Goal: Find specific page/section: Find specific page/section

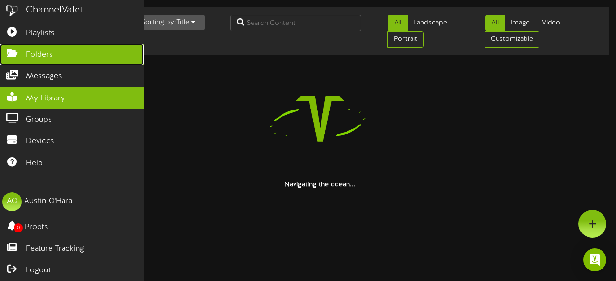
click at [42, 53] on span "Folders" at bounding box center [39, 55] width 27 height 11
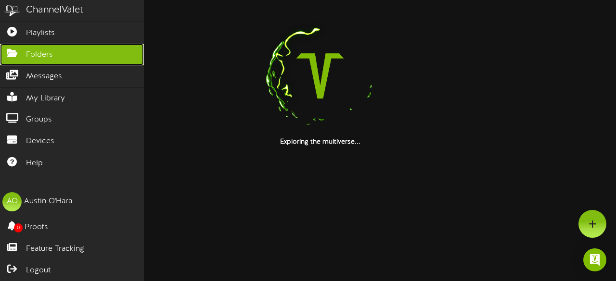
click at [96, 55] on link "Folders" at bounding box center [72, 55] width 144 height 22
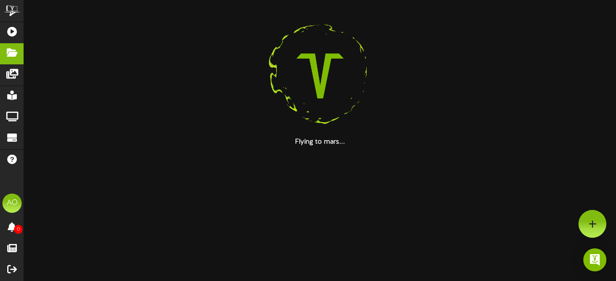
click at [353, 85] on img at bounding box center [319, 75] width 123 height 123
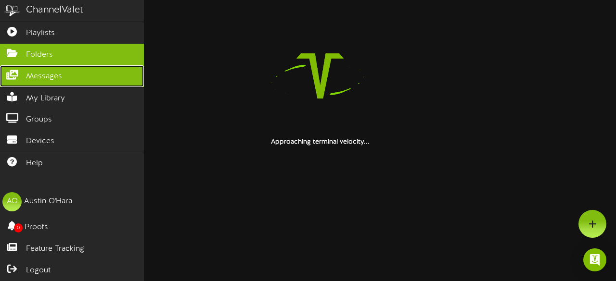
click at [45, 68] on link "Messages" at bounding box center [72, 76] width 144 height 22
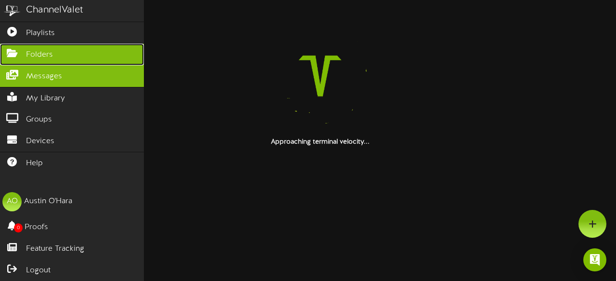
click at [57, 54] on link "Folders" at bounding box center [72, 55] width 144 height 22
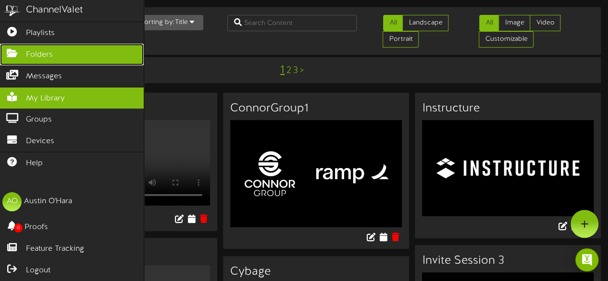
click at [43, 54] on span "Folders" at bounding box center [39, 55] width 27 height 11
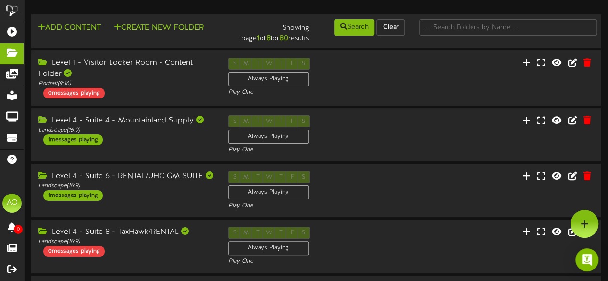
click at [470, 17] on td "Add Content Create New Folder Showing page 1 of 8 for 80 results Search Clear" at bounding box center [316, 31] width 570 height 34
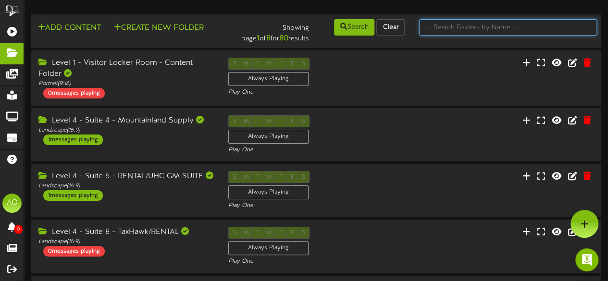
click at [468, 23] on input "text" at bounding box center [508, 27] width 178 height 16
type input "7"
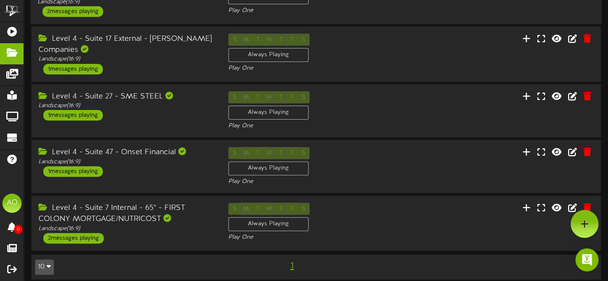
scroll to position [9, 0]
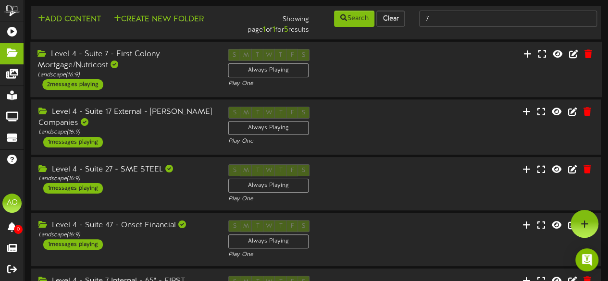
click at [109, 57] on div "Level 4 - Suite 7 - First Colony Mortgage/Nutricost" at bounding box center [126, 60] width 176 height 22
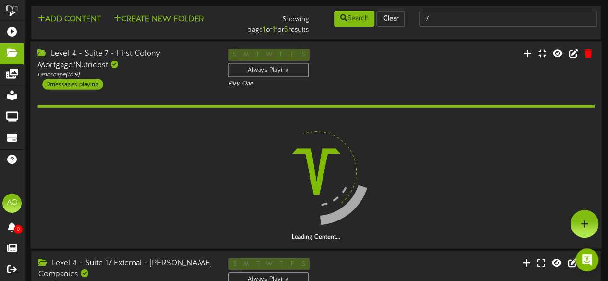
click at [107, 59] on div "Level 4 - Suite 7 - First Colony Mortgage/Nutricost" at bounding box center [126, 60] width 176 height 22
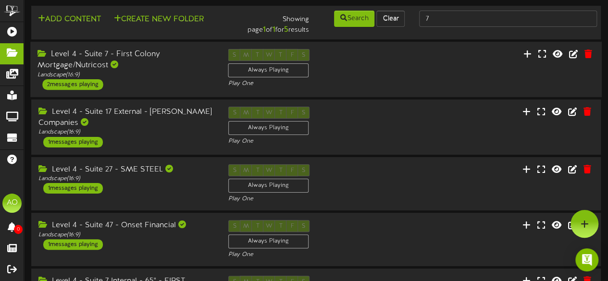
click at [107, 59] on div "Level 4 - Suite 7 - First Colony Mortgage/Nutricost" at bounding box center [126, 60] width 176 height 22
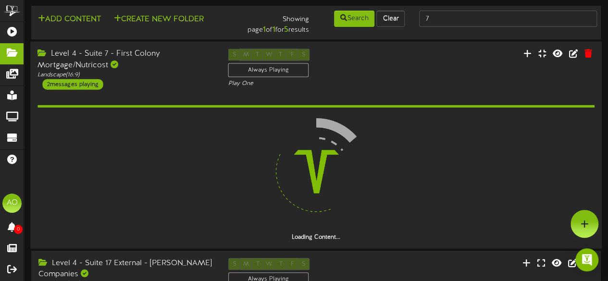
click at [107, 59] on div "Level 4 - Suite 7 - First Colony Mortgage/Nutricost" at bounding box center [126, 60] width 176 height 22
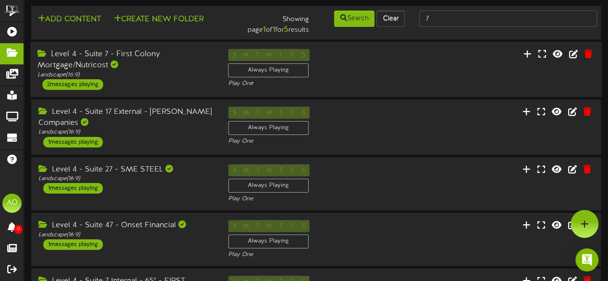
click at [107, 59] on div "Level 4 - Suite 7 - First Colony Mortgage/Nutricost" at bounding box center [126, 60] width 176 height 22
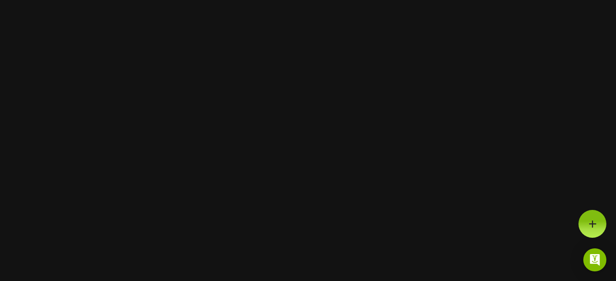
click at [46, 0] on html at bounding box center [308, 0] width 616 height 0
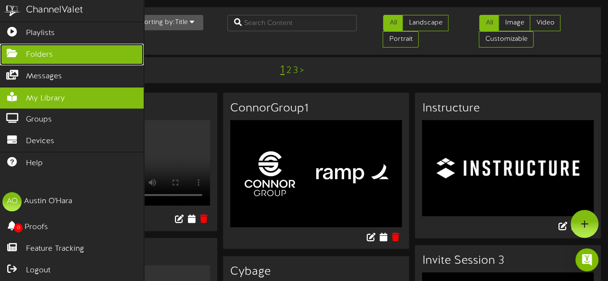
click at [53, 49] on link "Folders" at bounding box center [72, 55] width 144 height 22
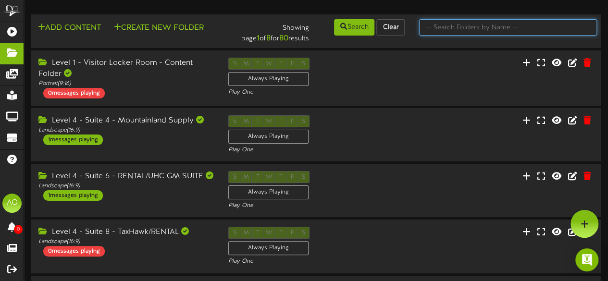
click at [478, 29] on input "text" at bounding box center [508, 27] width 178 height 16
type input "7"
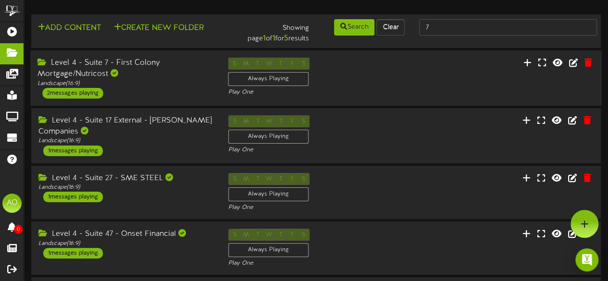
click at [112, 61] on div "Level 4 - Suite 7 - First Colony Mortgage/Nutricost" at bounding box center [126, 69] width 176 height 22
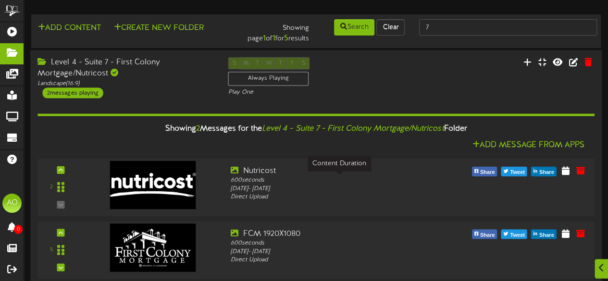
scroll to position [31, 0]
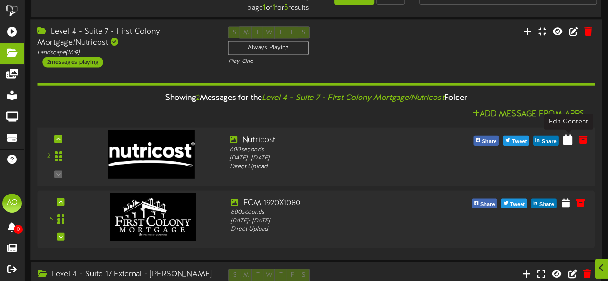
click at [569, 142] on icon at bounding box center [568, 139] width 9 height 11
select select "*"
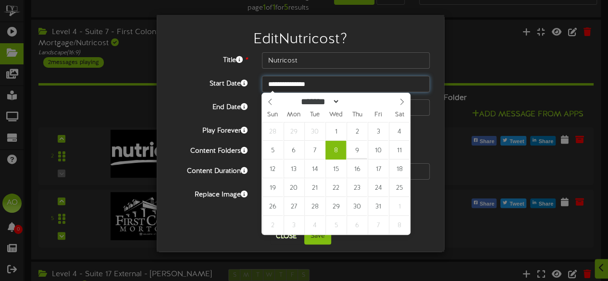
click at [314, 77] on input "**********" at bounding box center [346, 84] width 168 height 16
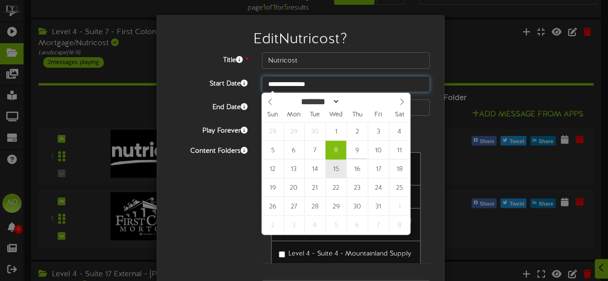
type input "**********"
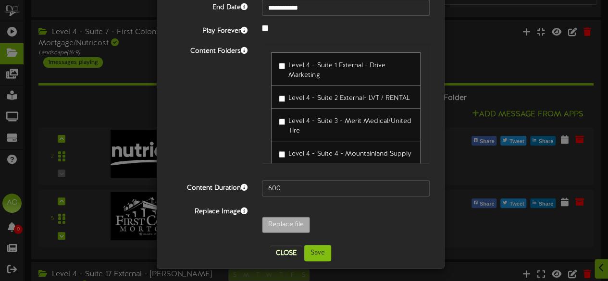
scroll to position [101, 0]
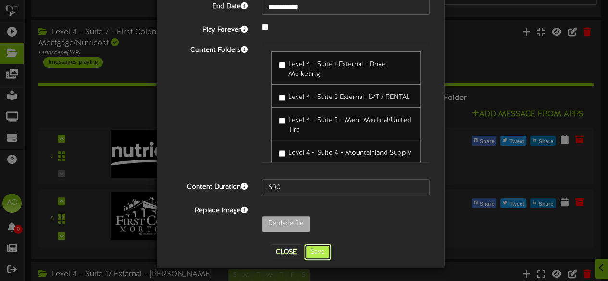
click at [316, 252] on button "Save" at bounding box center [317, 252] width 27 height 16
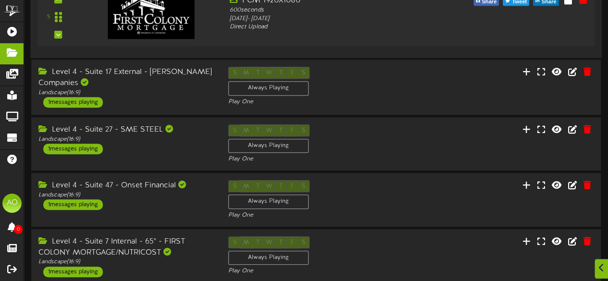
scroll to position [273, 0]
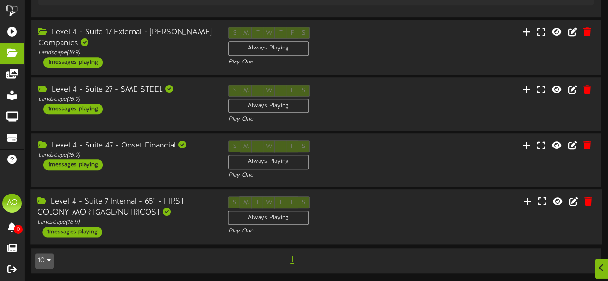
click at [346, 218] on div "S M T W T F S Always Playing Play One" at bounding box center [316, 216] width 190 height 39
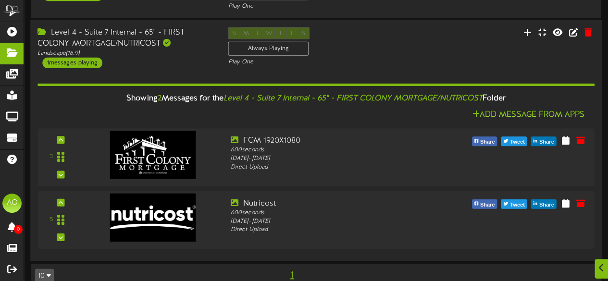
scroll to position [458, 0]
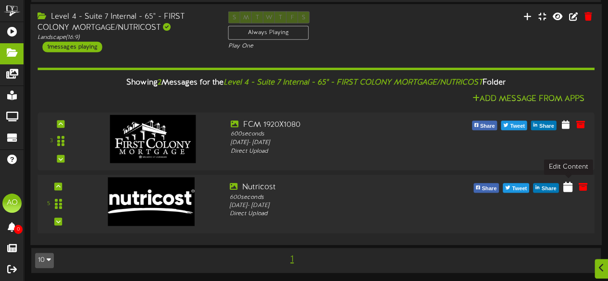
click at [568, 188] on icon at bounding box center [568, 186] width 9 height 11
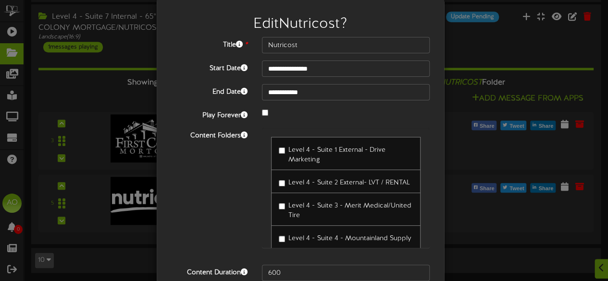
scroll to position [101, 0]
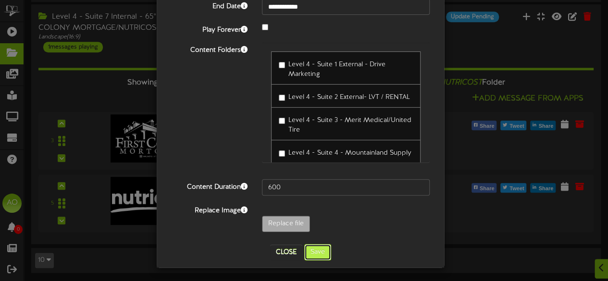
click at [312, 256] on button "Save" at bounding box center [317, 252] width 27 height 16
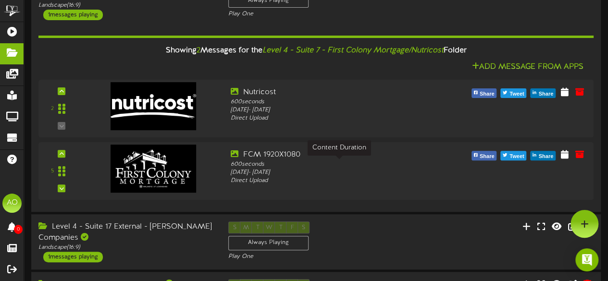
scroll to position [0, 0]
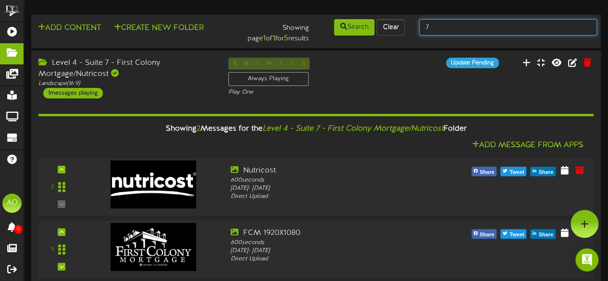
click at [449, 26] on input "7" at bounding box center [508, 27] width 178 height 16
type input "30"
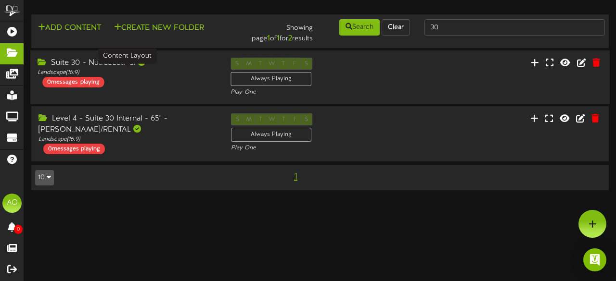
click at [103, 70] on div "Landscape ( 16:9 )" at bounding box center [127, 73] width 178 height 8
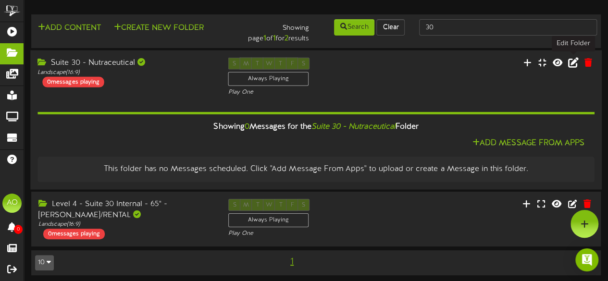
click at [572, 64] on icon at bounding box center [573, 62] width 11 height 11
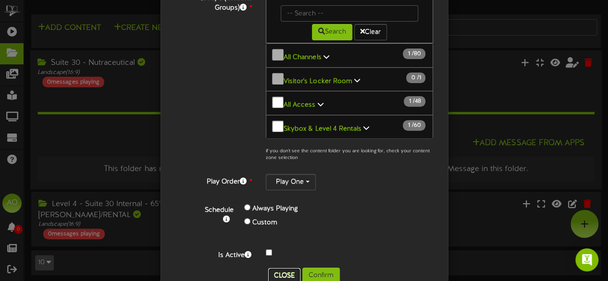
click at [276, 264] on button "Close" at bounding box center [284, 275] width 32 height 15
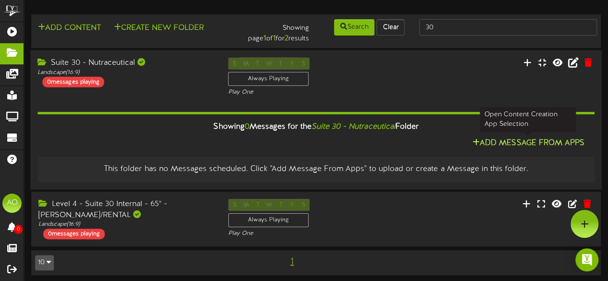
click at [527, 139] on button "Add Message From Apps" at bounding box center [529, 144] width 118 height 12
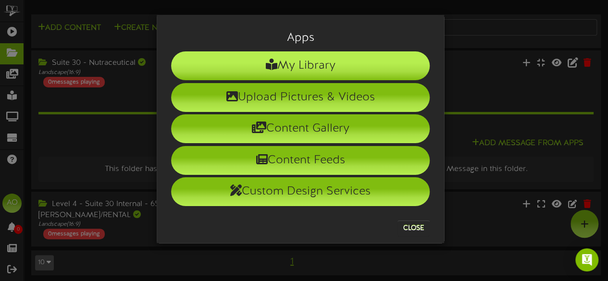
click at [323, 68] on li "My Library" at bounding box center [300, 65] width 259 height 29
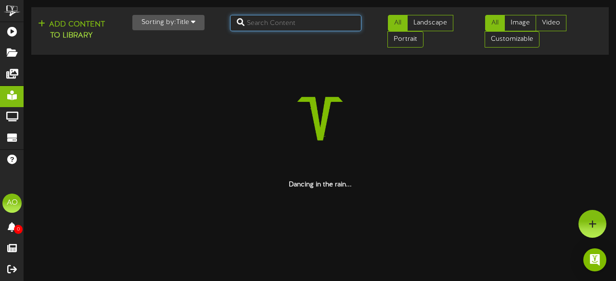
click at [270, 23] on input "text" at bounding box center [296, 23] width 132 height 16
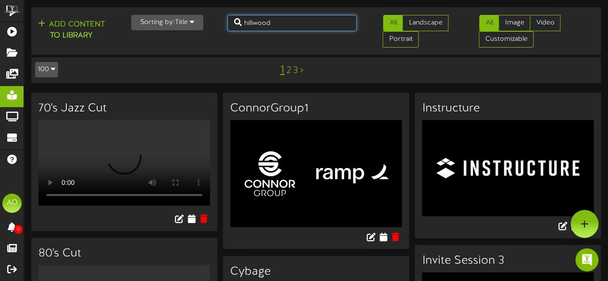
type input "hillwood"
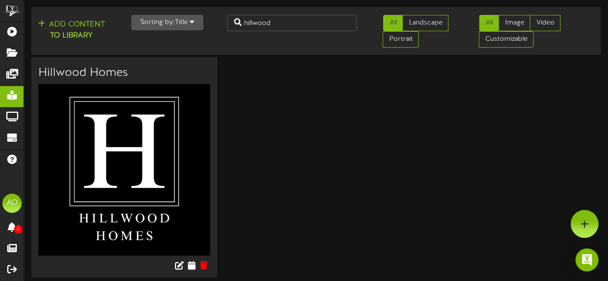
click at [137, 178] on img at bounding box center [124, 170] width 172 height 172
click at [189, 264] on icon at bounding box center [191, 265] width 9 height 11
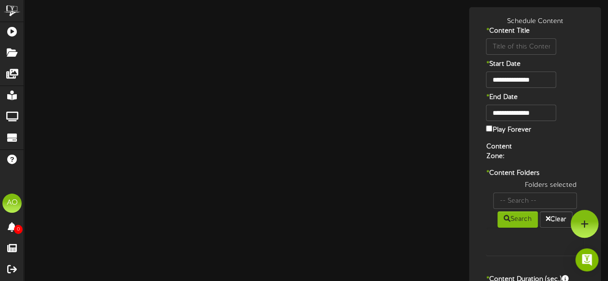
type input "Hillwood Homes"
type input "8"
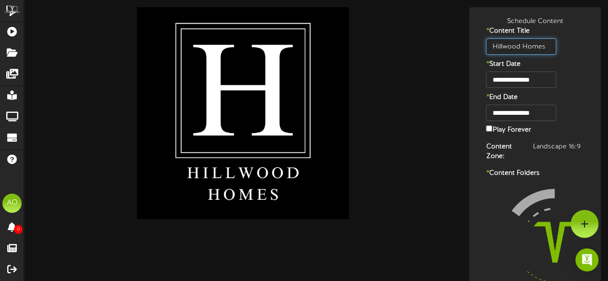
click at [518, 45] on input "Hillwood Homes" at bounding box center [521, 46] width 70 height 16
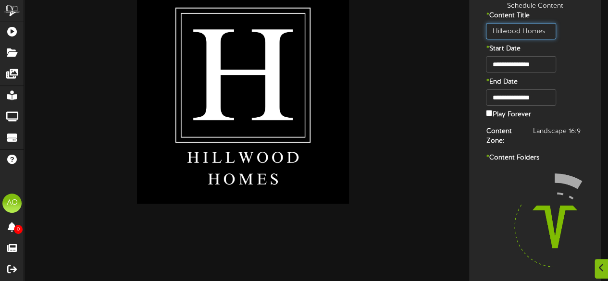
scroll to position [16, 0]
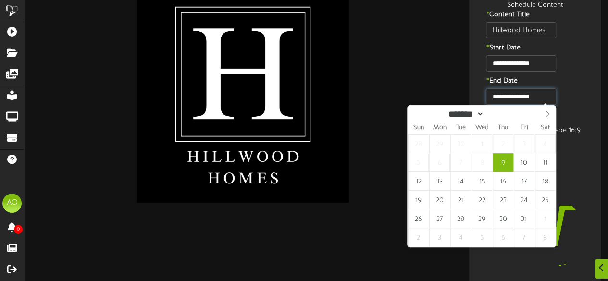
click at [542, 95] on input "**********" at bounding box center [521, 96] width 70 height 16
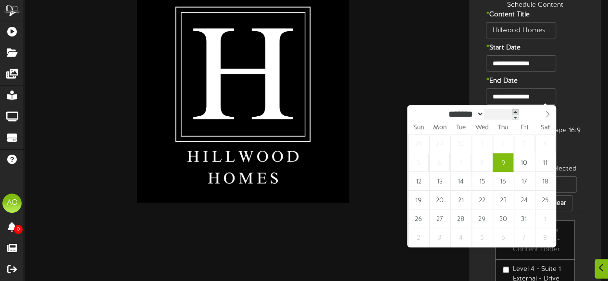
type input "****"
click at [519, 112] on span at bounding box center [515, 111] width 7 height 5
type input "**********"
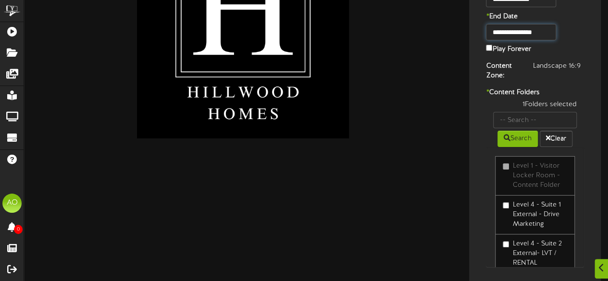
scroll to position [88, 0]
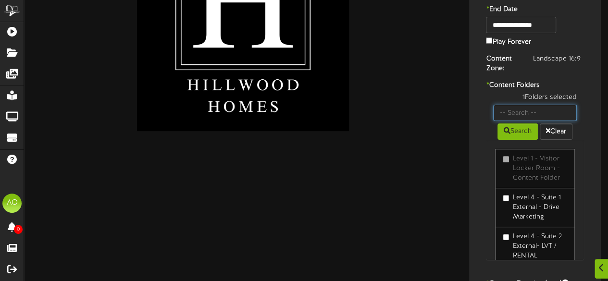
click at [519, 115] on input "text" at bounding box center [535, 113] width 84 height 16
type input "30"
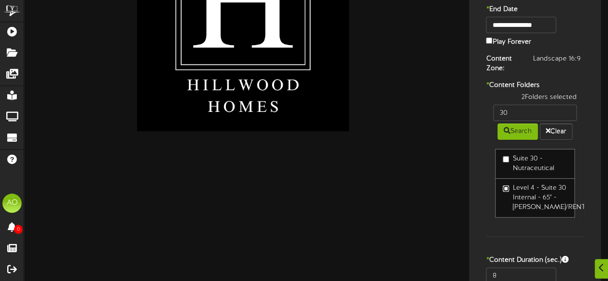
scroll to position [148, 0]
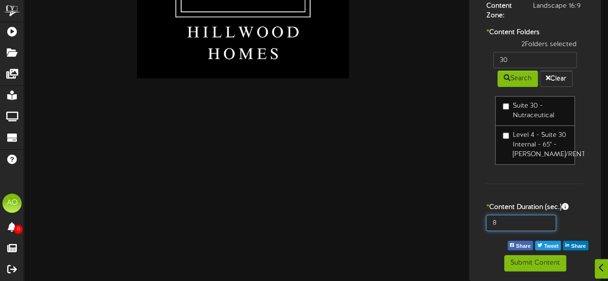
click at [525, 219] on input "8" at bounding box center [521, 223] width 70 height 16
type input "600"
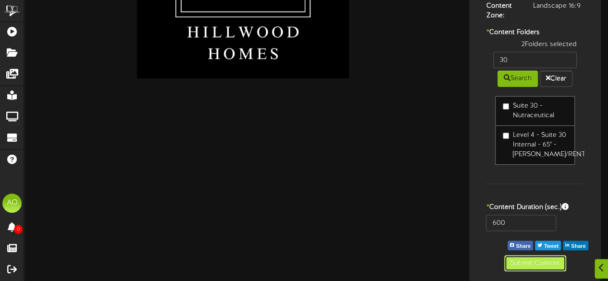
click at [526, 261] on button "Submit Content" at bounding box center [535, 263] width 62 height 16
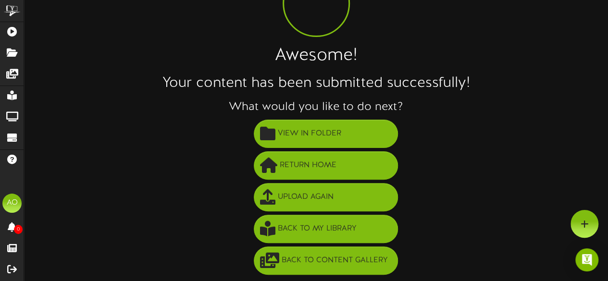
scroll to position [69, 0]
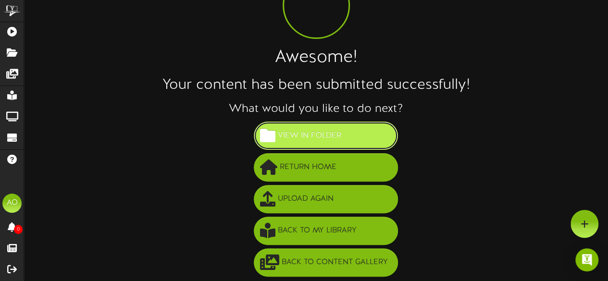
click at [339, 134] on span "View in Folder" at bounding box center [310, 136] width 68 height 16
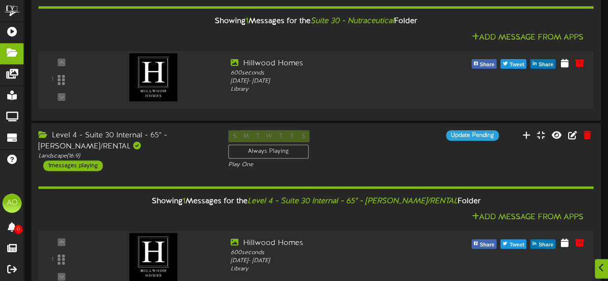
scroll to position [163, 0]
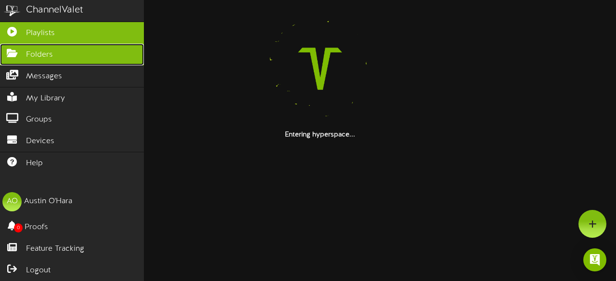
click at [40, 56] on span "Folders" at bounding box center [39, 55] width 27 height 11
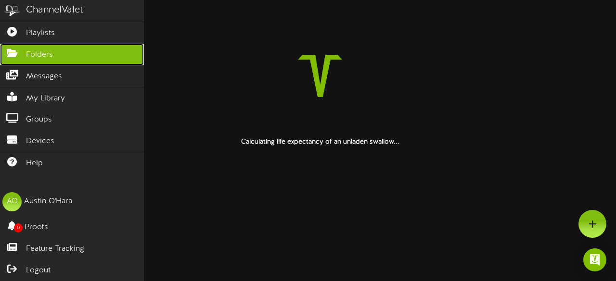
click at [38, 52] on span "Folders" at bounding box center [39, 55] width 27 height 11
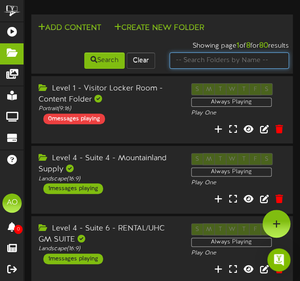
click at [191, 56] on input "text" at bounding box center [229, 60] width 120 height 16
type input "3"
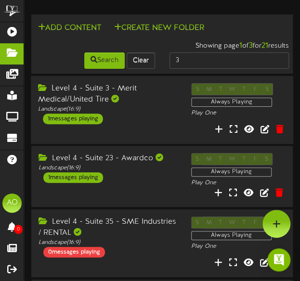
click at [105, 87] on div "Level 4 - Suite 3 - Merit Medical/United Tire" at bounding box center [107, 94] width 138 height 22
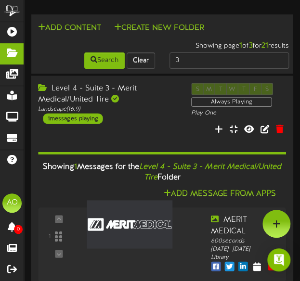
click at [112, 90] on div "Level 4 - Suite 3 - Merit Medical/United Tire" at bounding box center [107, 94] width 138 height 22
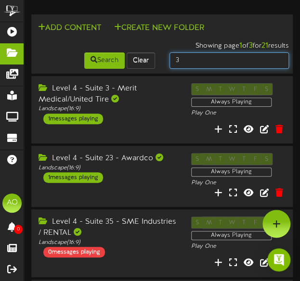
click at [193, 65] on input "3" at bounding box center [229, 60] width 120 height 16
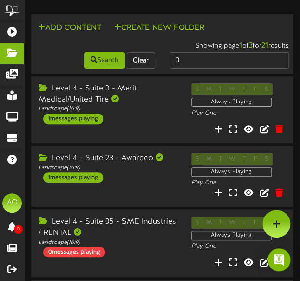
click at [57, 42] on div "Showing page 1 of 3 for 21 results" at bounding box center [162, 43] width 268 height 16
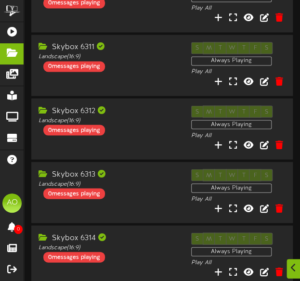
scroll to position [494, 0]
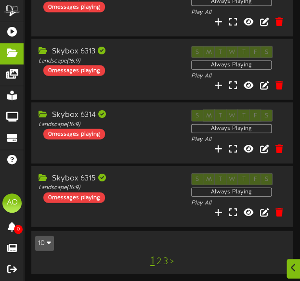
click at [158, 260] on link "2" at bounding box center [158, 261] width 5 height 11
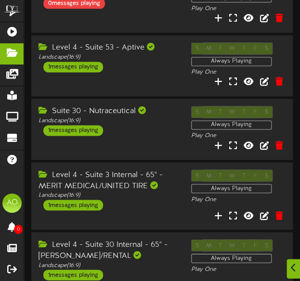
scroll to position [310, 0]
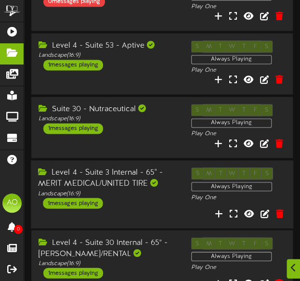
click at [130, 170] on div "Level 4 - Suite 3 Internal - 65" - MERIT MEDICAL/UNITED TIRE" at bounding box center [107, 178] width 138 height 22
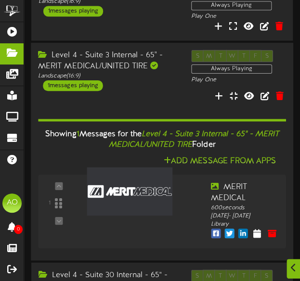
scroll to position [428, 0]
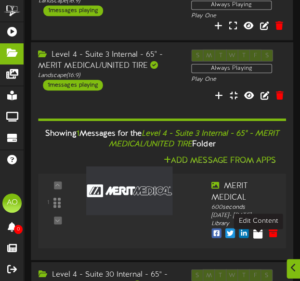
click at [262, 238] on icon at bounding box center [257, 232] width 9 height 11
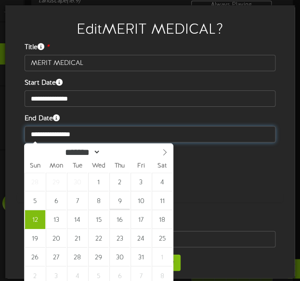
click at [94, 138] on input "**********" at bounding box center [150, 134] width 251 height 16
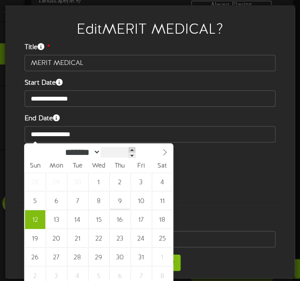
type input "****"
click at [135, 151] on span at bounding box center [131, 149] width 7 height 5
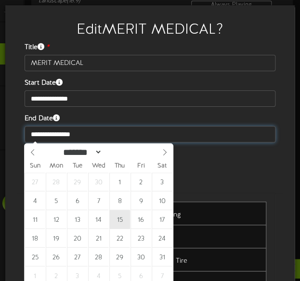
type input "**********"
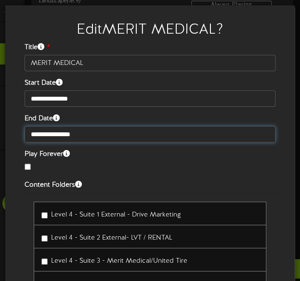
scroll to position [112, 0]
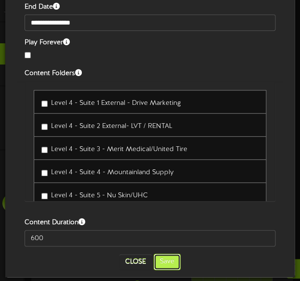
click at [164, 264] on button "Save" at bounding box center [166, 261] width 27 height 16
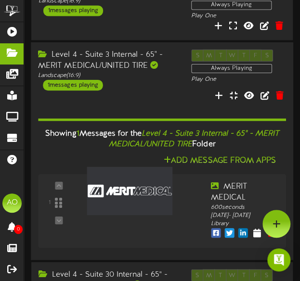
scroll to position [0, 0]
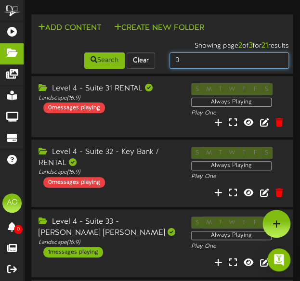
click at [187, 61] on input "3" at bounding box center [229, 60] width 120 height 16
type input "suite 4"
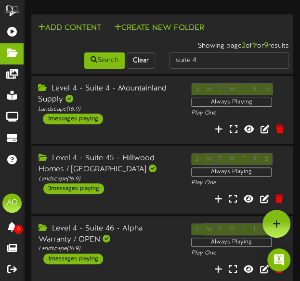
click at [130, 83] on div "Level 4 - Suite 4 - Mountainland Supply" at bounding box center [107, 94] width 138 height 22
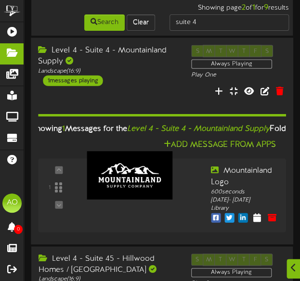
scroll to position [38, 0]
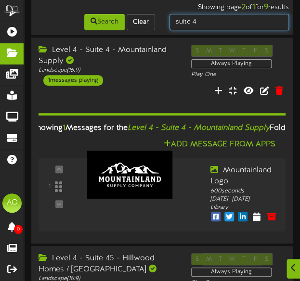
click at [201, 22] on input "suite 4" at bounding box center [229, 22] width 120 height 16
type input "suite 5"
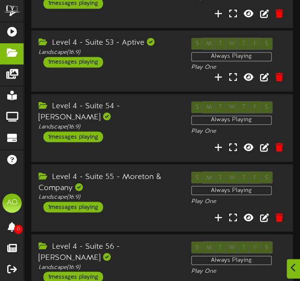
scroll to position [529, 0]
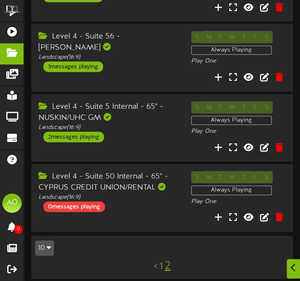
click at [162, 262] on link "1" at bounding box center [160, 266] width 3 height 11
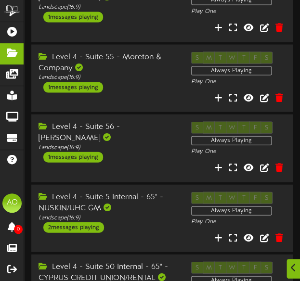
scroll to position [529, 0]
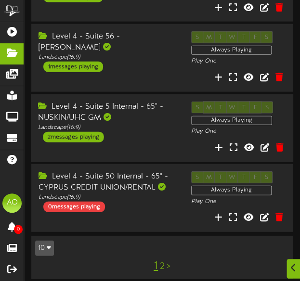
click at [128, 101] on div "Level 4 - Suite 5 Internal - 65" - NUSKIN/UHC GM" at bounding box center [107, 112] width 138 height 22
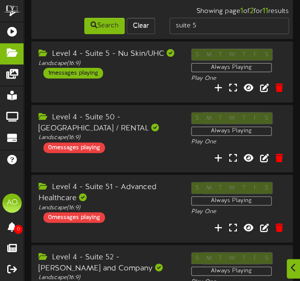
scroll to position [38, 0]
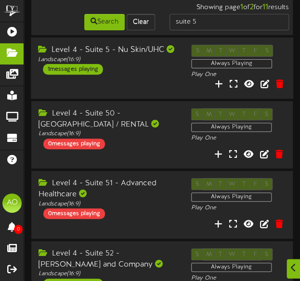
click at [135, 52] on div "Level 4 - Suite 5 - Nu Skin/UHC" at bounding box center [107, 50] width 138 height 11
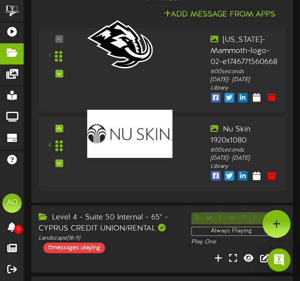
scroll to position [861, 0]
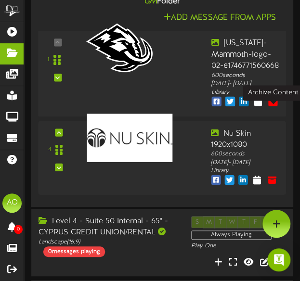
click at [273, 107] on icon at bounding box center [272, 101] width 11 height 11
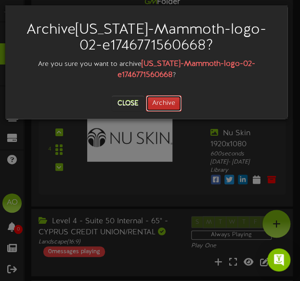
click at [176, 100] on button "Archive" at bounding box center [164, 103] width 36 height 16
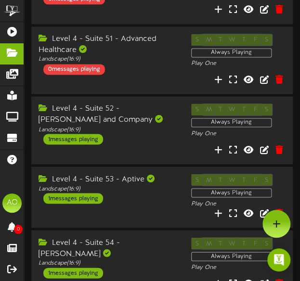
scroll to position [0, 0]
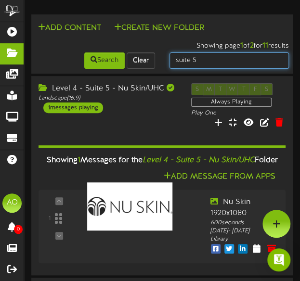
click at [208, 64] on input "suite 5" at bounding box center [229, 60] width 120 height 16
type input "suite 9"
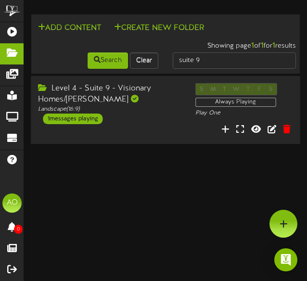
click at [112, 89] on div "Level 4 - Suite 9 - Visionary Homes/Thomas Walsh" at bounding box center [109, 94] width 142 height 22
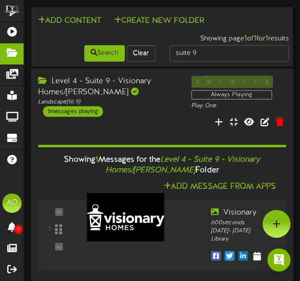
scroll to position [7, 0]
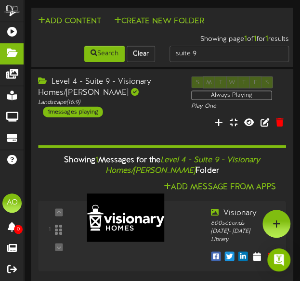
click at [111, 82] on div "Level 4 - Suite 9 - Visionary Homes/Thomas Walsh" at bounding box center [107, 87] width 138 height 22
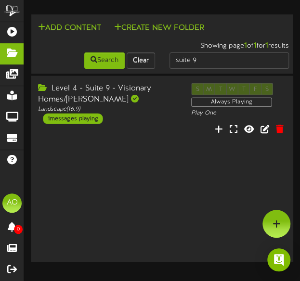
scroll to position [0, 0]
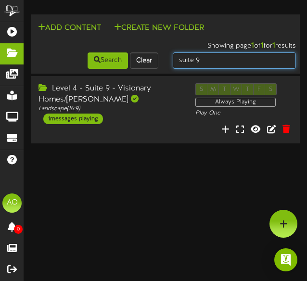
click at [205, 68] on input "suite 9" at bounding box center [234, 60] width 123 height 16
type input "suite 14"
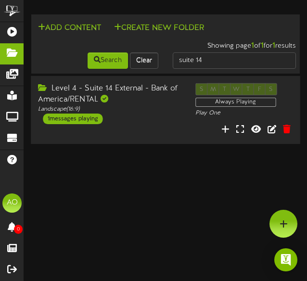
click at [134, 91] on div "Level 4 - Suite 14 External - Bank of America/RENTAL" at bounding box center [109, 94] width 142 height 22
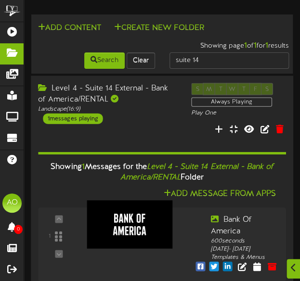
scroll to position [22, 0]
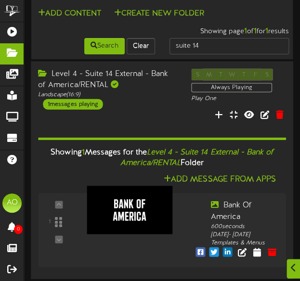
click at [113, 68] on div "Level 4 - Suite 14 External - Bank of America/RENTAL" at bounding box center [107, 79] width 138 height 22
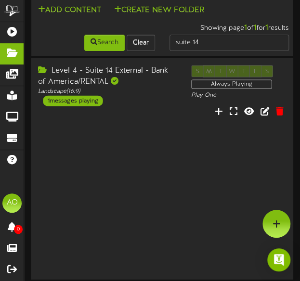
scroll to position [0, 0]
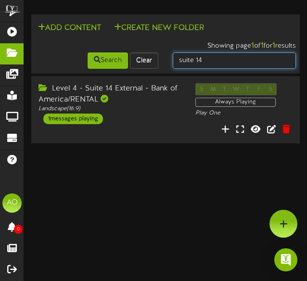
click at [212, 65] on input "suite 14" at bounding box center [234, 60] width 123 height 16
type input "suite 15"
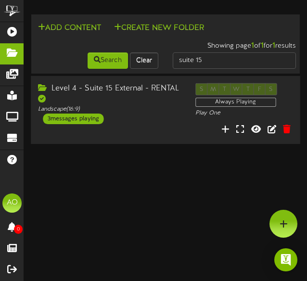
click at [137, 93] on div "Level 4 - Suite 15 External - RENTAL" at bounding box center [109, 94] width 142 height 22
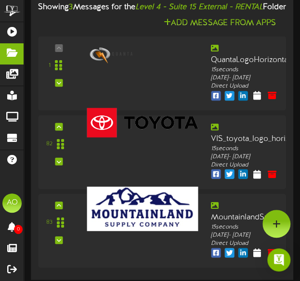
scroll to position [63, 0]
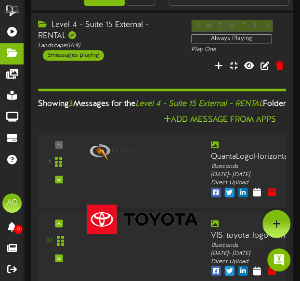
click at [111, 26] on div "Level 4 - Suite 15 External - RENTAL" at bounding box center [107, 31] width 138 height 22
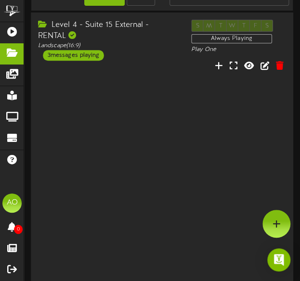
scroll to position [0, 0]
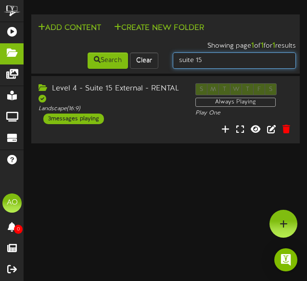
click at [213, 65] on input "suite 15" at bounding box center [234, 60] width 123 height 16
type input "suite 16"
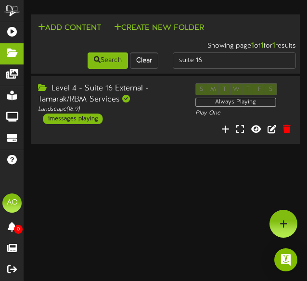
click at [109, 86] on div "Level 4 - Suite 16 External - Tamarak/RBM Services" at bounding box center [109, 94] width 142 height 22
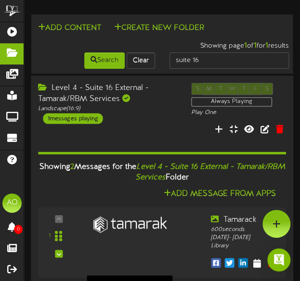
click at [122, 87] on div "Level 4 - Suite 16 External - Tamarak/RBM Services" at bounding box center [107, 94] width 138 height 22
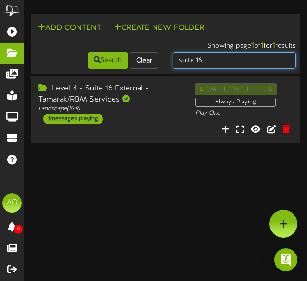
click at [224, 55] on input "suite 16" at bounding box center [234, 60] width 123 height 16
type input "suite 17"
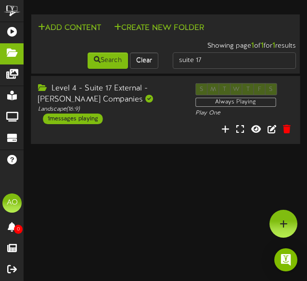
click at [146, 95] on div "Level 4 - Suite 17 External - Clyde Companies" at bounding box center [109, 94] width 142 height 22
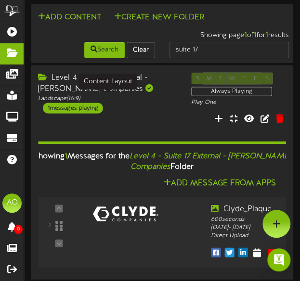
scroll to position [11, 0]
click at [143, 82] on div "Level 4 - Suite 17 External - Clyde Companies" at bounding box center [107, 83] width 138 height 22
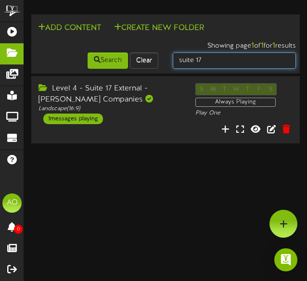
click at [234, 62] on input "suite 17" at bounding box center [234, 60] width 123 height 16
click at [234, 62] on input "suite 1" at bounding box center [234, 60] width 123 height 16
type input "suite 18"
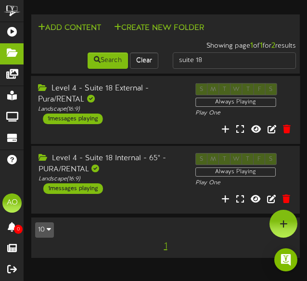
click at [104, 92] on div "Level 4 - Suite 18 External - Pura/RENTAL" at bounding box center [109, 94] width 142 height 22
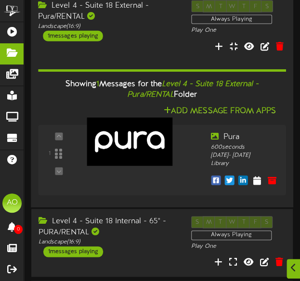
scroll to position [74, 0]
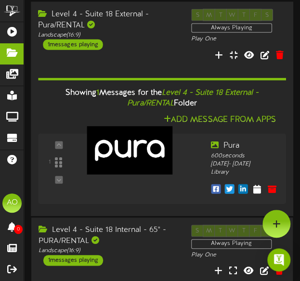
click at [105, 22] on div "Level 4 - Suite 18 External - Pura/RENTAL" at bounding box center [107, 20] width 138 height 22
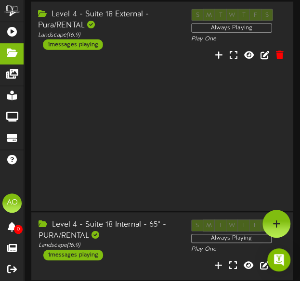
scroll to position [0, 0]
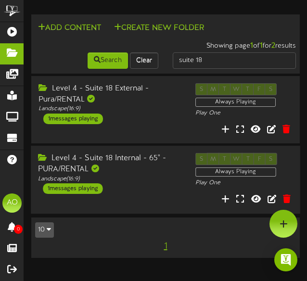
click at [126, 161] on div "Level 4 - Suite 18 Internal - 65" - PURA/RENTAL" at bounding box center [109, 164] width 142 height 22
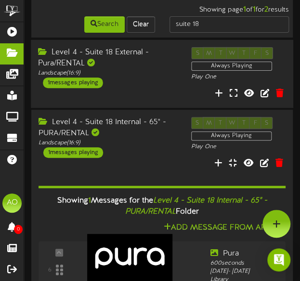
scroll to position [36, 0]
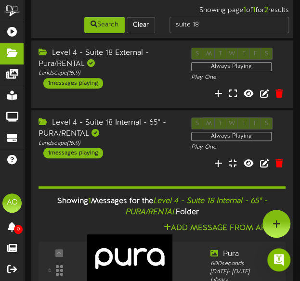
click at [211, 16] on div "suite 18" at bounding box center [229, 25] width 134 height 18
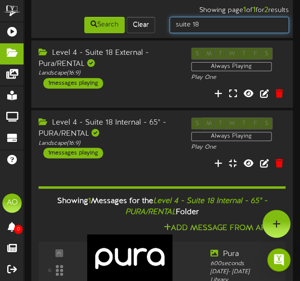
click at [210, 18] on input "suite 18" at bounding box center [229, 25] width 120 height 16
type input "suite 20"
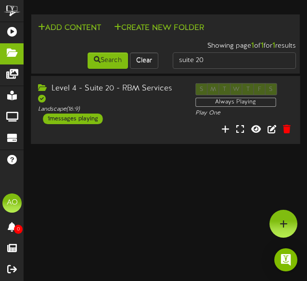
click at [117, 91] on div "Level 4 - Suite 20 - RBM Services" at bounding box center [109, 94] width 142 height 22
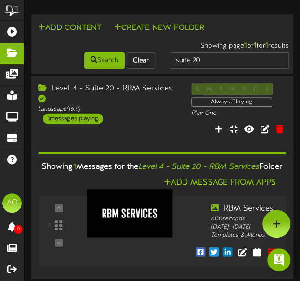
click at [153, 88] on div "Level 4 - Suite 20 - RBM Services" at bounding box center [107, 94] width 138 height 22
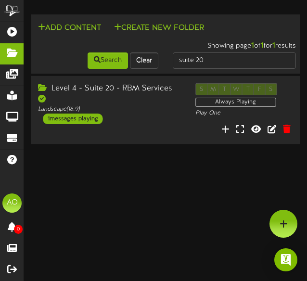
click at [153, 88] on div "Level 4 - Suite 20 - RBM Services" at bounding box center [109, 94] width 142 height 22
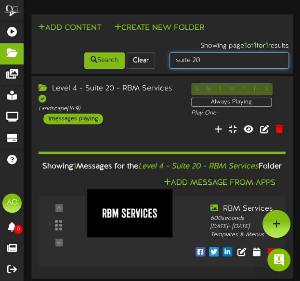
click at [217, 59] on input "suite 20" at bounding box center [229, 60] width 120 height 16
type input "suite 21"
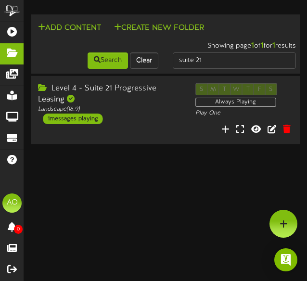
click at [119, 88] on div "Level 4 - Suite 21 Progressive Leasing" at bounding box center [109, 94] width 142 height 22
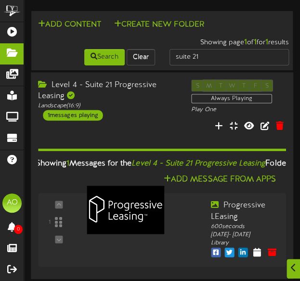
scroll to position [11, 0]
click at [139, 84] on div "Level 4 - Suite 21 Progressive Leasing" at bounding box center [107, 90] width 138 height 22
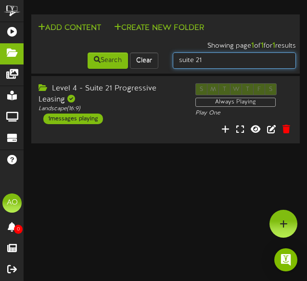
click at [201, 63] on input "suite 21" at bounding box center [234, 60] width 123 height 16
type input "suite 22"
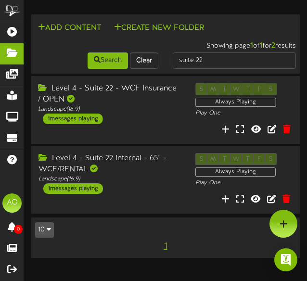
click at [141, 89] on div "Level 4 - Suite 22 - WCF Insurance / OPEN" at bounding box center [109, 94] width 142 height 22
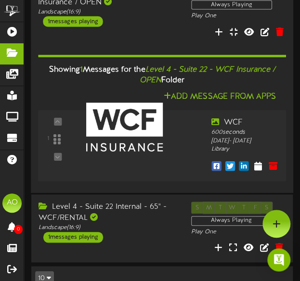
scroll to position [60, 0]
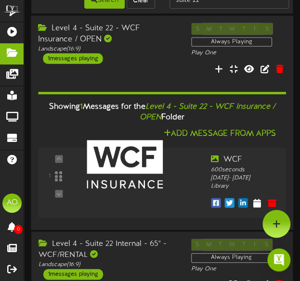
click at [132, 31] on div "Level 4 - Suite 22 - WCF Insurance / OPEN" at bounding box center [107, 34] width 138 height 22
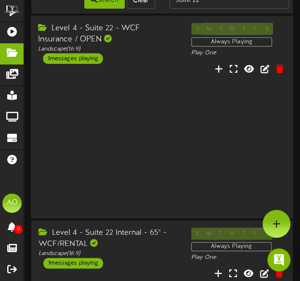
scroll to position [0, 0]
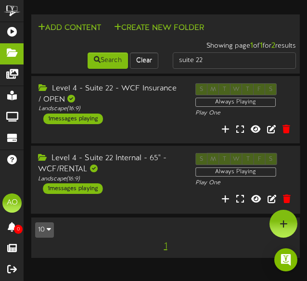
click at [115, 153] on div "Level 4 - Suite 22 Internal - 65" - WCF/RENTAL" at bounding box center [109, 164] width 142 height 22
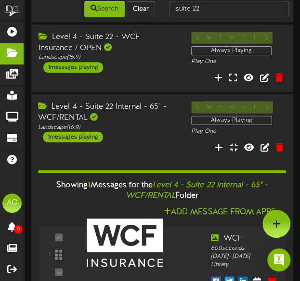
scroll to position [50, 0]
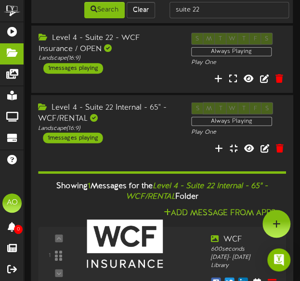
click at [133, 123] on div "Level 4 - Suite 22 Internal - 65" - WCF/RENTAL" at bounding box center [107, 113] width 138 height 22
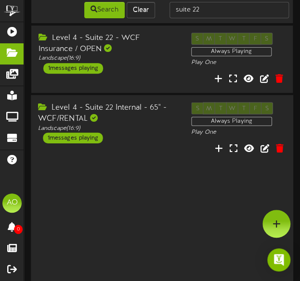
scroll to position [0, 0]
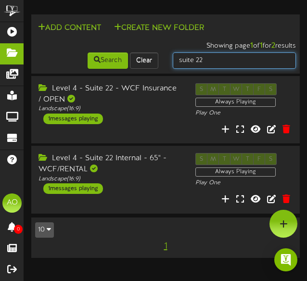
click at [223, 61] on input "suite 22" at bounding box center [234, 60] width 123 height 16
type input "suite 23"
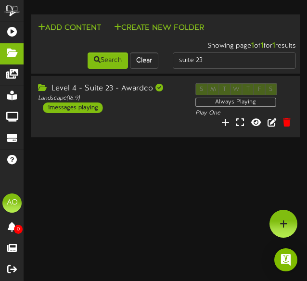
click at [113, 88] on div "Level 4 - Suite 23 - Awardco" at bounding box center [109, 88] width 142 height 11
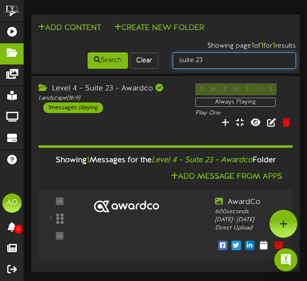
click at [207, 63] on input "suite 23" at bounding box center [234, 60] width 123 height 16
type input "suite 24"
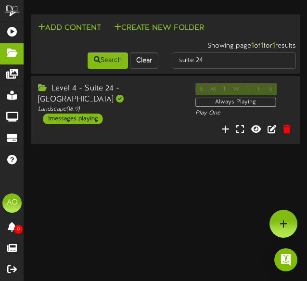
click at [119, 88] on div "Level 4 - Suite 24 - Rio Tinto" at bounding box center [109, 94] width 142 height 22
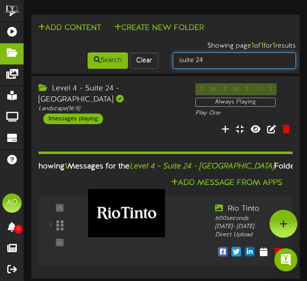
click at [208, 59] on input "suite 24" at bounding box center [234, 60] width 123 height 16
type input "suite 25"
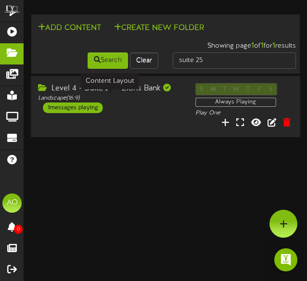
click at [129, 95] on div "Landscape ( 16:9 )" at bounding box center [109, 98] width 142 height 8
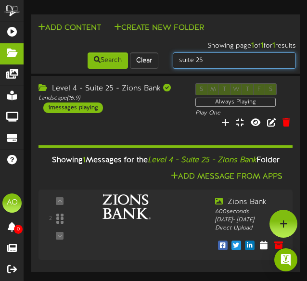
click at [215, 60] on input "suite 25" at bounding box center [234, 60] width 123 height 16
type input "suite 26"
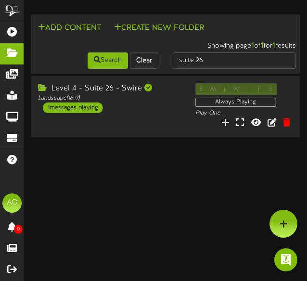
click at [105, 86] on div "Level 4 - Suite 26 - Swire" at bounding box center [109, 88] width 142 height 11
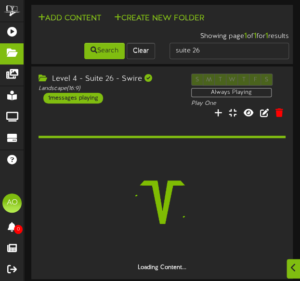
scroll to position [4, 0]
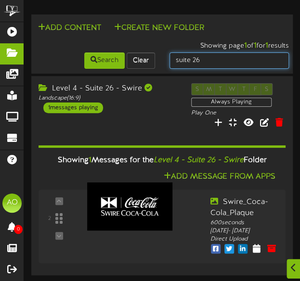
click at [216, 55] on input "suite 26" at bounding box center [229, 60] width 120 height 16
type input "suite 27"
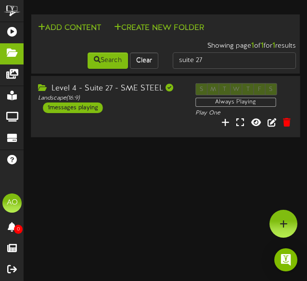
click at [138, 92] on div "Level 4 - Suite 27 - SME STEEL" at bounding box center [109, 88] width 142 height 11
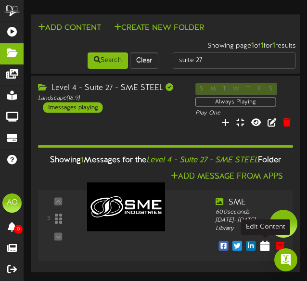
click at [264, 247] on icon at bounding box center [264, 245] width 9 height 11
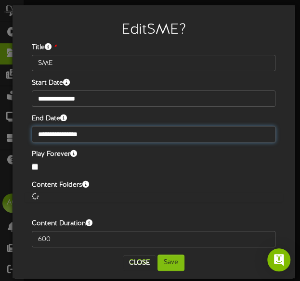
click at [183, 138] on input "**********" at bounding box center [153, 134] width 243 height 16
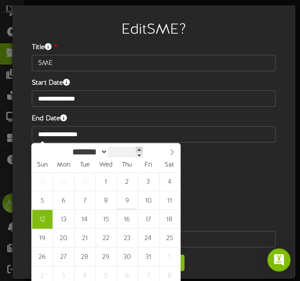
type input "****"
click at [142, 149] on span at bounding box center [139, 149] width 7 height 5
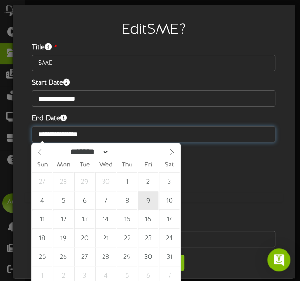
type input "**********"
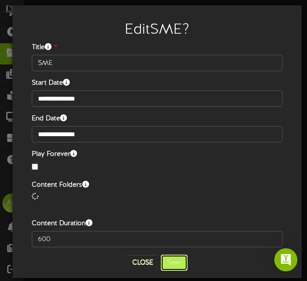
click at [172, 260] on button "Save" at bounding box center [174, 262] width 27 height 16
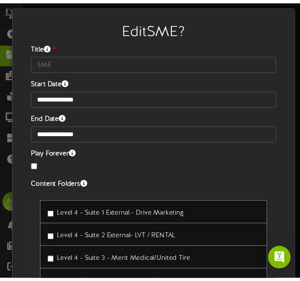
scroll to position [112, 0]
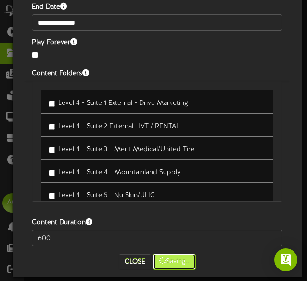
click at [174, 262] on button "Saving.." at bounding box center [174, 261] width 43 height 16
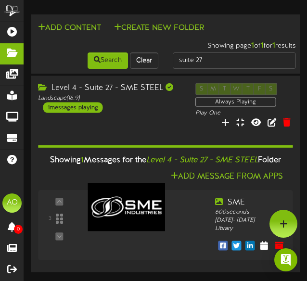
click at [149, 90] on div "Level 4 - Suite 27 - SME STEEL" at bounding box center [109, 88] width 142 height 11
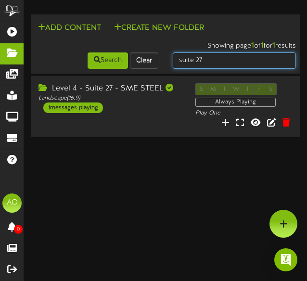
click at [206, 63] on input "suite 27" at bounding box center [234, 60] width 123 height 16
type input "suite 28"
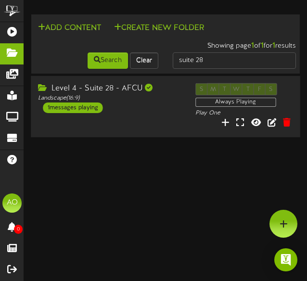
click at [118, 91] on div "Level 4 - Suite 28 - AFCU" at bounding box center [109, 88] width 142 height 11
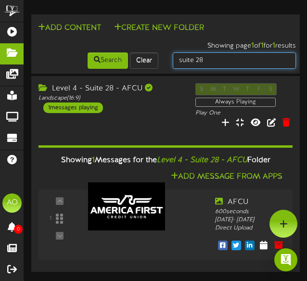
click at [213, 63] on input "suite 28" at bounding box center [234, 60] width 123 height 16
type input "suite 52"
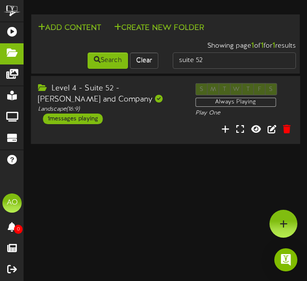
click at [129, 92] on div "Level 4 - Suite 52 - Nicholas and Company" at bounding box center [109, 94] width 142 height 22
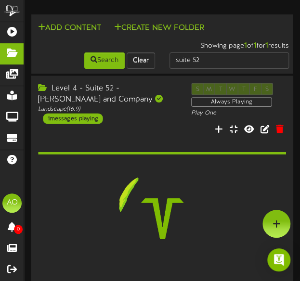
scroll to position [16, 0]
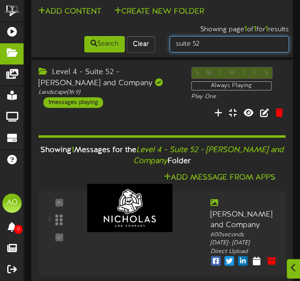
click at [205, 44] on input "suite 52" at bounding box center [229, 44] width 120 height 16
type input "suite 53"
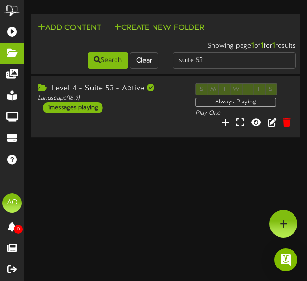
click at [107, 87] on div "Level 4 - Suite 53 - Aptive" at bounding box center [109, 88] width 142 height 11
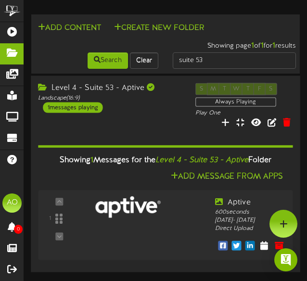
click at [124, 86] on div "Level 4 - Suite 53 - Aptive" at bounding box center [109, 88] width 142 height 11
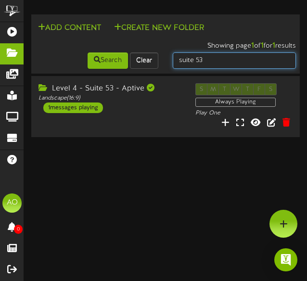
click at [219, 62] on input "suite 53" at bounding box center [234, 60] width 123 height 16
type input "suite 54"
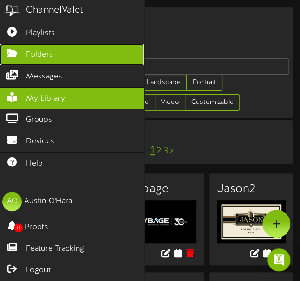
click at [18, 52] on icon at bounding box center [12, 52] width 24 height 7
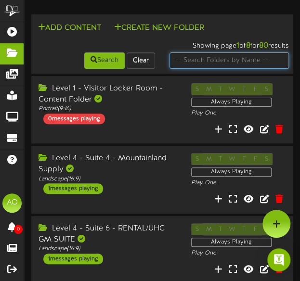
click at [192, 66] on input "text" at bounding box center [229, 60] width 120 height 16
type input "suite 53"
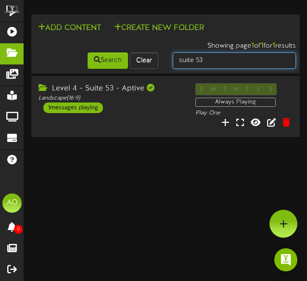
click at [209, 62] on input "suite 53" at bounding box center [234, 60] width 123 height 16
type input "suite 54"
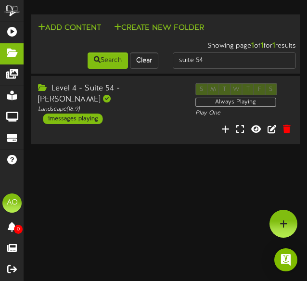
click at [124, 91] on div "Level 4 - Suite 54 - [PERSON_NAME]" at bounding box center [109, 94] width 142 height 22
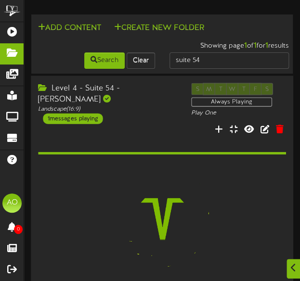
scroll to position [11, 0]
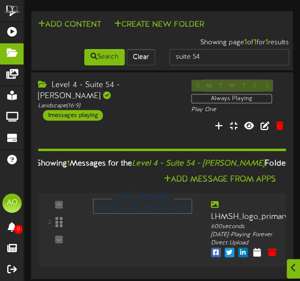
click at [128, 72] on div "Level 4 - Suite 54 - [PERSON_NAME] Landscape ( 16:9 ) 1 messages playing S M T …" at bounding box center [162, 175] width 262 height 206
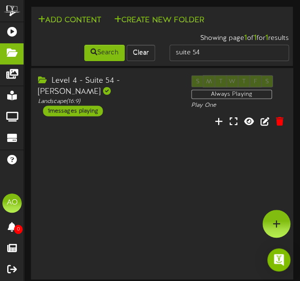
scroll to position [0, 0]
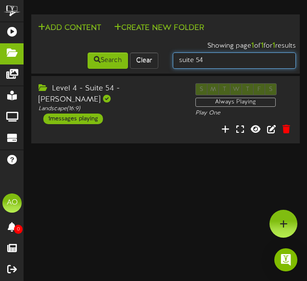
click at [213, 62] on input "suite 54" at bounding box center [234, 60] width 123 height 16
type input "suite 55"
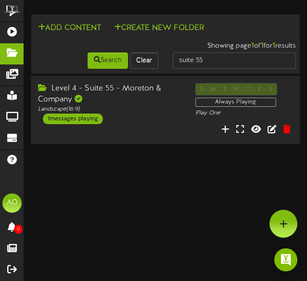
click at [140, 88] on div "Level 4 - Suite 55 - Moreton & Company" at bounding box center [109, 94] width 142 height 22
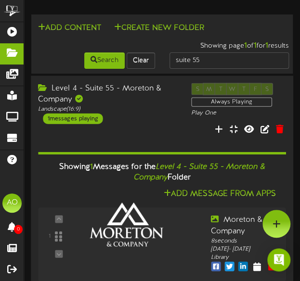
scroll to position [22, 0]
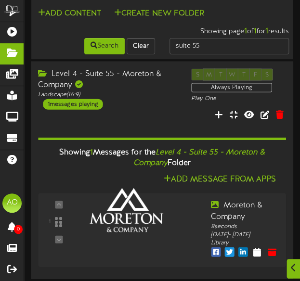
click at [123, 69] on div "Level 4 - Suite 55 - Moreton & Company" at bounding box center [107, 79] width 138 height 22
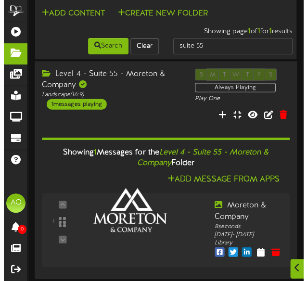
scroll to position [0, 0]
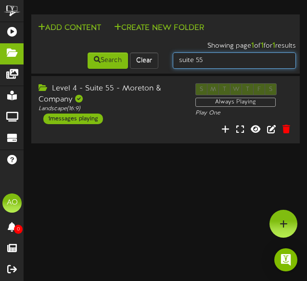
click at [224, 58] on input "suite 55" at bounding box center [234, 60] width 123 height 16
type input "suite 56"
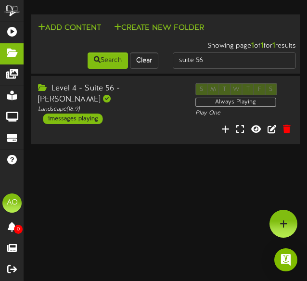
click at [129, 80] on div "Level 4 - Suite 56 - [PERSON_NAME] Landscape ( 16:9 ) 1 messages playing S M T …" at bounding box center [165, 110] width 269 height 68
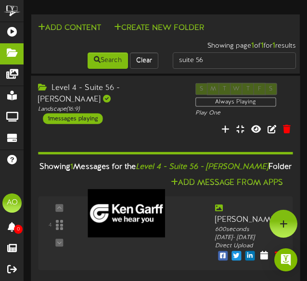
click at [125, 91] on div "Level 4 - Suite 56 - [PERSON_NAME]" at bounding box center [109, 94] width 142 height 22
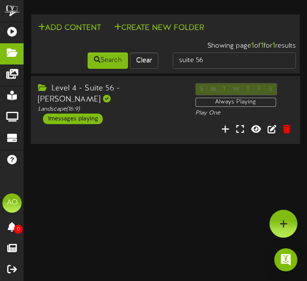
click at [125, 91] on div "Level 4 - Suite 56 - [PERSON_NAME]" at bounding box center [109, 94] width 142 height 22
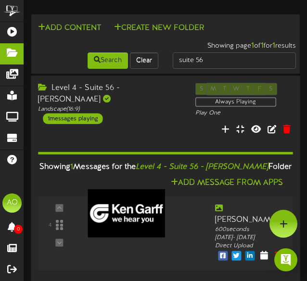
click at [125, 91] on div "Level 4 - Suite 56 - [PERSON_NAME]" at bounding box center [109, 94] width 142 height 22
